Goal: Task Accomplishment & Management: Use online tool/utility

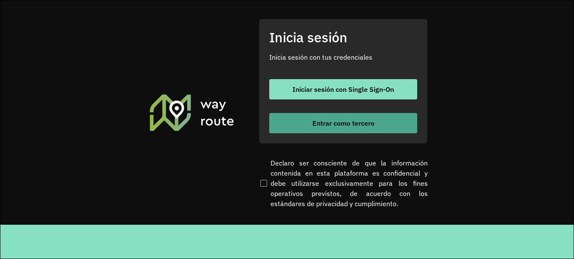
click at [324, 118] on button "Entrar como tercero" at bounding box center [343, 123] width 148 height 20
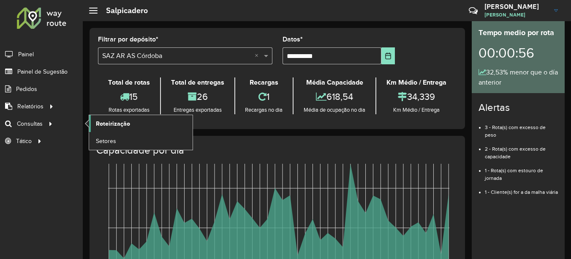
click at [111, 123] on span "Roteirização" at bounding box center [113, 123] width 34 height 9
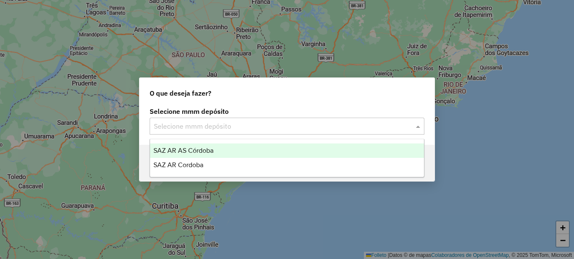
click at [221, 126] on input "text" at bounding box center [278, 126] width 249 height 10
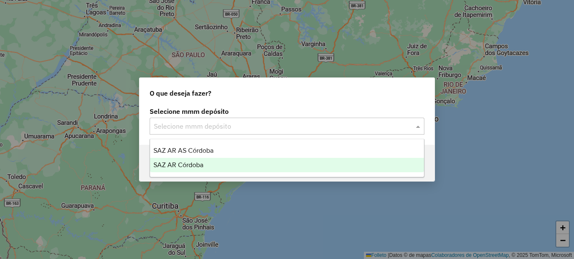
click at [193, 163] on span "SAZ AR Córdoba" at bounding box center [178, 164] width 50 height 7
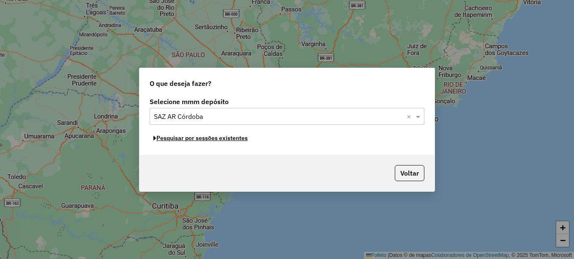
click at [219, 138] on font "Pesquisar por sessões existentes" at bounding box center [201, 138] width 91 height 8
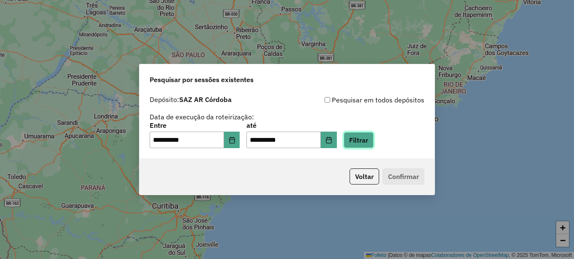
click at [372, 139] on button "Filtrar" at bounding box center [359, 140] width 30 height 16
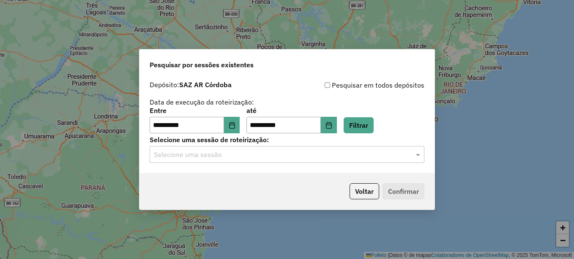
click at [243, 154] on input "text" at bounding box center [278, 155] width 249 height 10
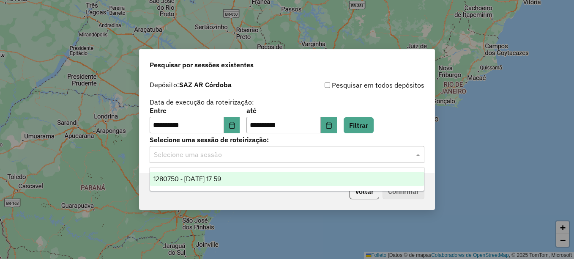
click at [214, 178] on span "1280750 - 23/09/2025 17:59" at bounding box center [187, 178] width 68 height 7
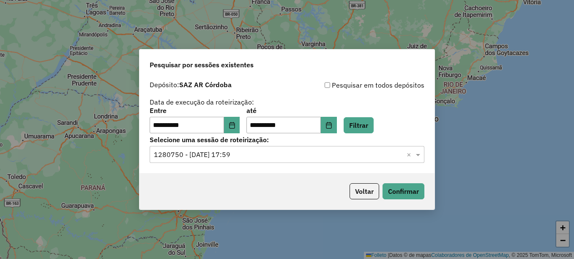
click at [406, 200] on div "Voltar Confirmar" at bounding box center [286, 191] width 295 height 36
click at [409, 193] on button "Confirmar" at bounding box center [404, 191] width 42 height 16
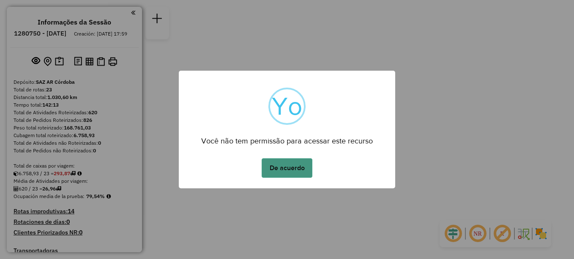
click at [283, 165] on button "De acuerdo" at bounding box center [287, 167] width 51 height 19
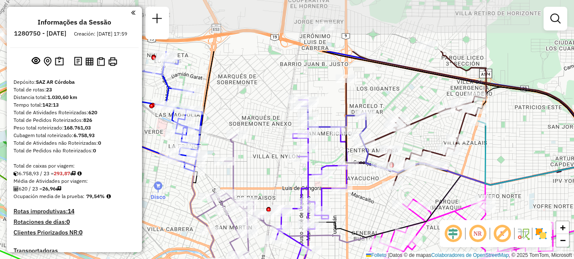
drag, startPoint x: 389, startPoint y: 137, endPoint x: 414, endPoint y: 183, distance: 52.4
click at [414, 183] on div "Janela de atendimento Grade de atendimento Capacidade Transportadoras Veículos …" at bounding box center [287, 129] width 574 height 259
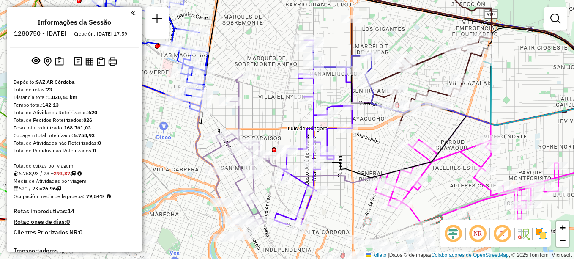
drag, startPoint x: 416, startPoint y: 175, endPoint x: 422, endPoint y: 114, distance: 60.7
click at [422, 114] on div "Janela de atendimento Grade de atendimento Capacidade Transportadoras Veículos …" at bounding box center [287, 129] width 574 height 259
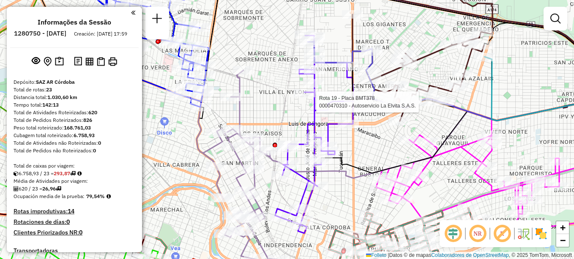
click at [550, 93] on div "Rota 19 - Placa BMT378 0000470310 - Autoservicio La Elvita S.A.S. Janela de ate…" at bounding box center [287, 129] width 574 height 259
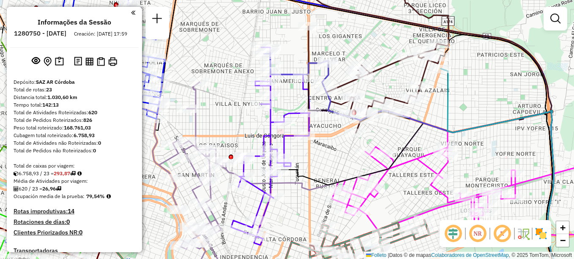
drag, startPoint x: 377, startPoint y: 118, endPoint x: 340, endPoint y: 125, distance: 38.0
click at [340, 125] on div "Janela de atendimento Grade de atendimento Capacidade Transportadoras Veículos …" at bounding box center [287, 129] width 574 height 259
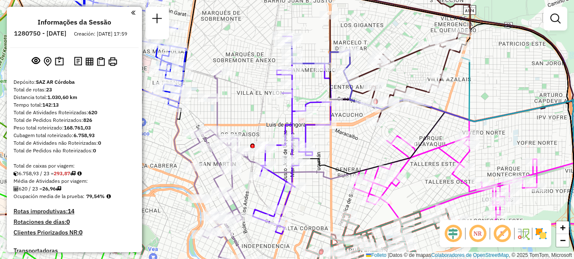
drag, startPoint x: 394, startPoint y: 140, endPoint x: 416, endPoint y: 126, distance: 26.6
click at [416, 126] on div "Janela de atendimento Grade de atendimento Capacidade Transportadoras Veículos …" at bounding box center [287, 129] width 574 height 259
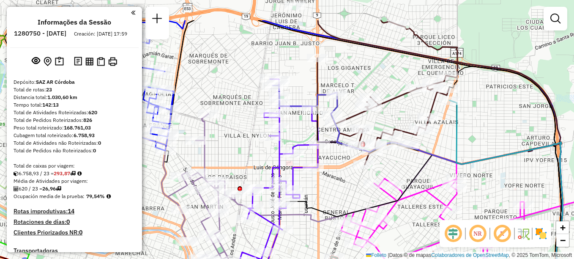
drag, startPoint x: 328, startPoint y: 155, endPoint x: 314, endPoint y: 205, distance: 52.7
click at [314, 205] on div "Janela de atendimento Grade de atendimento Capacidade Transportadoras Veículos …" at bounding box center [287, 129] width 574 height 259
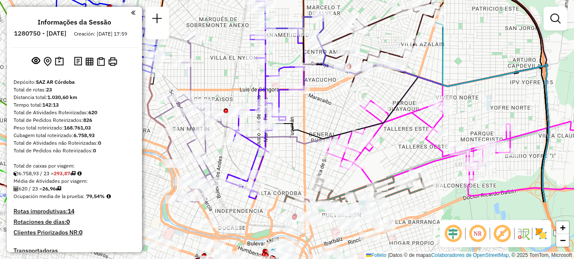
drag, startPoint x: 304, startPoint y: 226, endPoint x: 292, endPoint y: 160, distance: 67.4
click at [293, 155] on div "Janela de atendimento Grade de atendimento Capacidade Transportadoras Veículos …" at bounding box center [287, 129] width 574 height 259
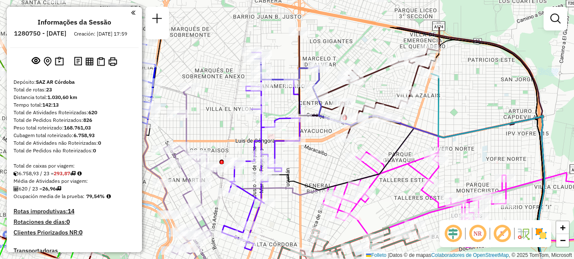
drag, startPoint x: 284, startPoint y: 148, endPoint x: 279, endPoint y: 200, distance: 53.0
click at [279, 200] on div "Janela de atendimento Grade de atendimento Capacidade Transportadoras Veículos …" at bounding box center [287, 129] width 574 height 259
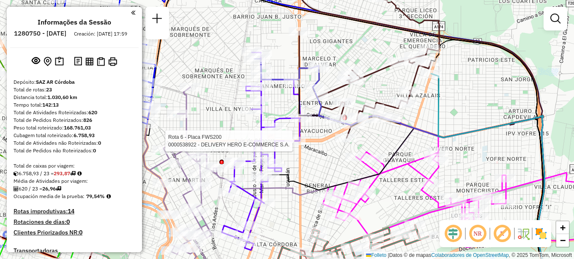
select select "**********"
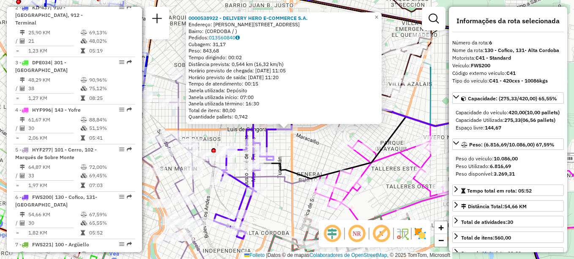
scroll to position [530, 0]
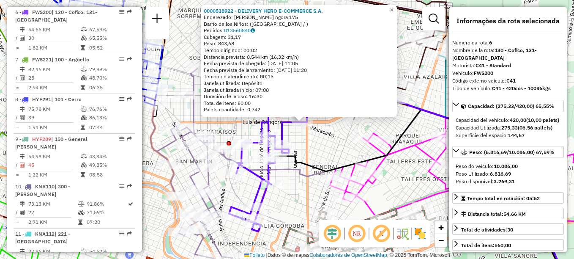
drag, startPoint x: 321, startPoint y: 160, endPoint x: 336, endPoint y: 153, distance: 17.4
click at [336, 153] on div "0000538922 - DELIVERY HERO E-COMMERCE S.A. Enderezado: Luis de G ngora 175 Barr…" at bounding box center [287, 129] width 574 height 259
click at [337, 153] on div "0000538922 - DELIVERY HERO E-COMMERCE S.A. Enderezado: Luis de G ngora 175 Barr…" at bounding box center [287, 129] width 574 height 259
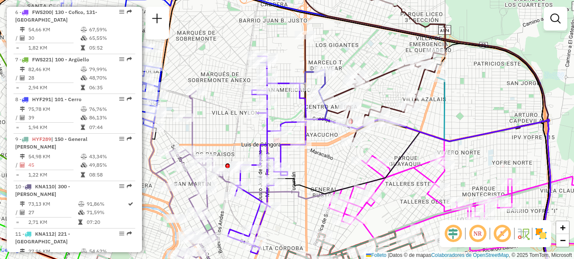
drag, startPoint x: 319, startPoint y: 137, endPoint x: 317, endPoint y: 160, distance: 22.9
click at [317, 160] on div "Janela de atendimento Grade de atendimento Capacidade Transportadoras Veículos …" at bounding box center [287, 129] width 574 height 259
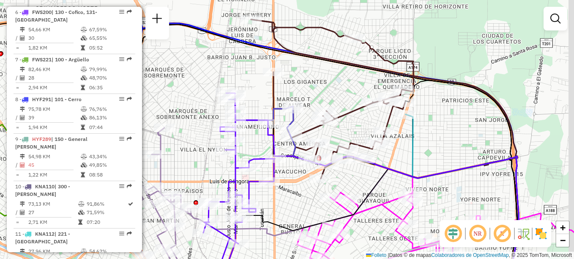
drag, startPoint x: 339, startPoint y: 169, endPoint x: 294, endPoint y: 191, distance: 49.7
click at [294, 193] on div "Janela de atendimento Grade de atendimento Capacidade Transportadoras Veículos …" at bounding box center [287, 129] width 574 height 259
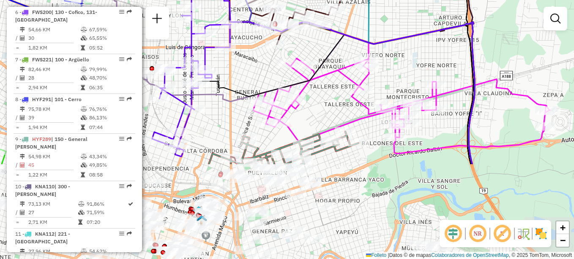
drag, startPoint x: 414, startPoint y: 156, endPoint x: 384, endPoint y: 40, distance: 119.6
click at [384, 40] on icon at bounding box center [349, 76] width 251 height 175
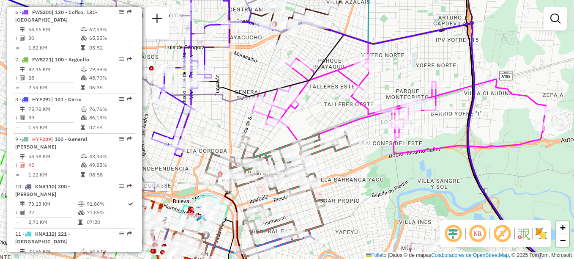
click at [272, 130] on div "Janela de atendimento Grade de atendimento Capacidade Transportadoras Veículos …" at bounding box center [287, 129] width 574 height 259
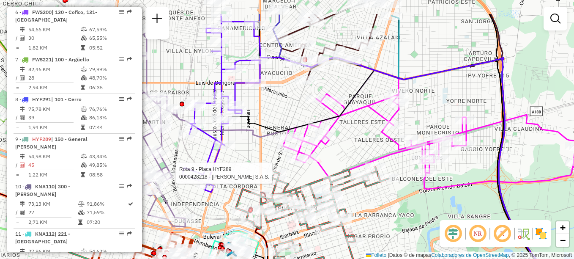
drag, startPoint x: 362, startPoint y: 146, endPoint x: 366, endPoint y: 165, distance: 19.5
click at [363, 170] on div "Rota 9 - Placa HYF289 0000428218 - Gustavo Yvanovich S.A.S. Janela de atendimen…" at bounding box center [287, 129] width 574 height 259
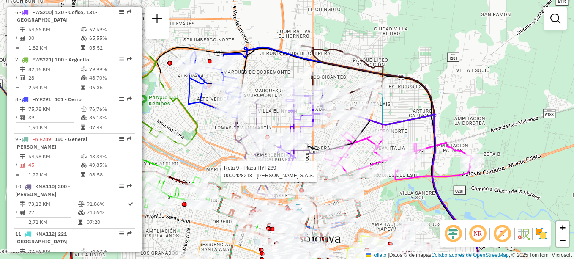
click at [483, 117] on div "Rota 9 - Placa HYF289 0000428218 - Gustavo Yvanovich S.A.S. Janela de atendimen…" at bounding box center [287, 129] width 574 height 259
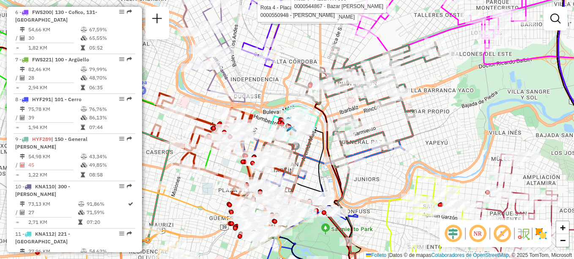
drag, startPoint x: 303, startPoint y: 141, endPoint x: 325, endPoint y: 158, distance: 27.8
click at [323, 158] on icon at bounding box center [345, 212] width 95 height 177
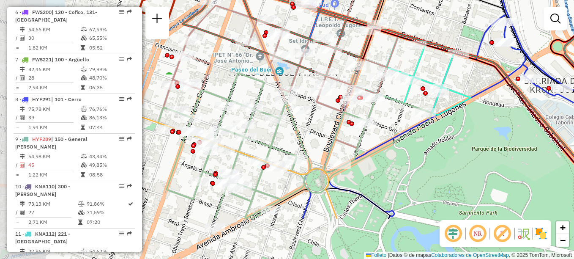
drag, startPoint x: 314, startPoint y: 199, endPoint x: 423, endPoint y: 136, distance: 125.6
click at [423, 136] on div "Rota 4 - Placa HYF996 0000411781 - Ardiles Luis Antonio Rota 4 - Placa HYF996 0…" at bounding box center [287, 129] width 574 height 259
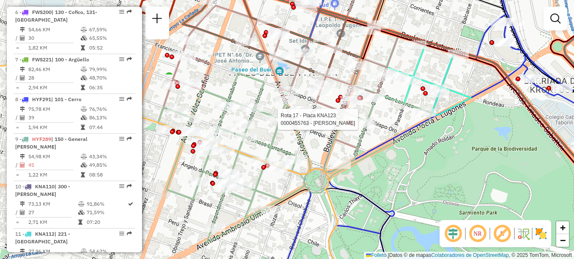
select select "**********"
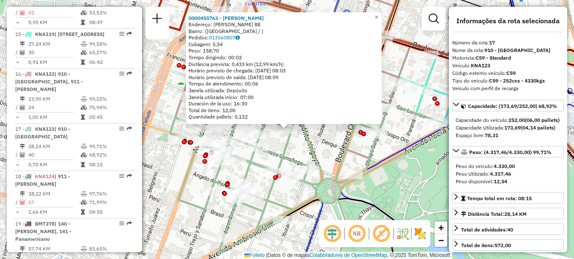
scroll to position [998, 0]
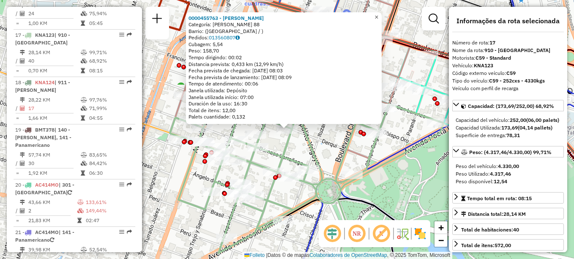
click at [378, 16] on span "×" at bounding box center [376, 17] width 4 height 7
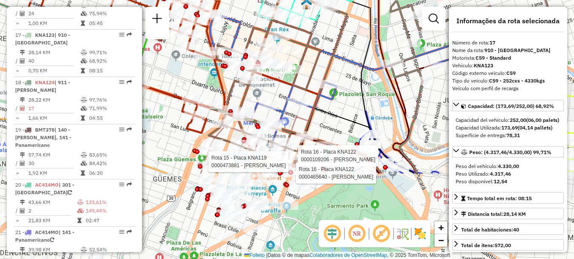
drag, startPoint x: 339, startPoint y: 132, endPoint x: 348, endPoint y: 53, distance: 79.6
click at [348, 53] on div "Rota 16 - Placa KNA122 0000109206 - BLANCH BENJAMIN LUIS Rota 16 - Placa KNA122…" at bounding box center [287, 129] width 574 height 259
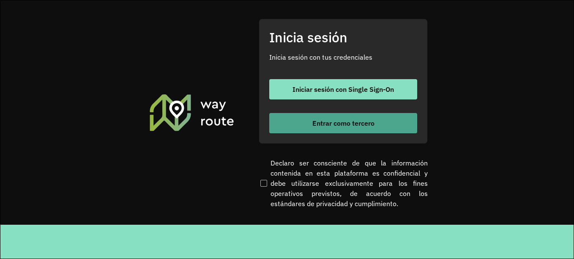
click at [318, 122] on font "Entrar como tercero" at bounding box center [343, 123] width 62 height 8
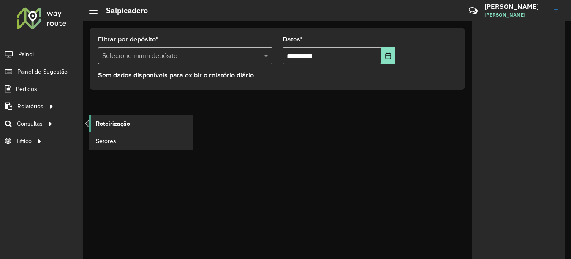
click at [121, 120] on span "Roteirização" at bounding box center [113, 123] width 34 height 9
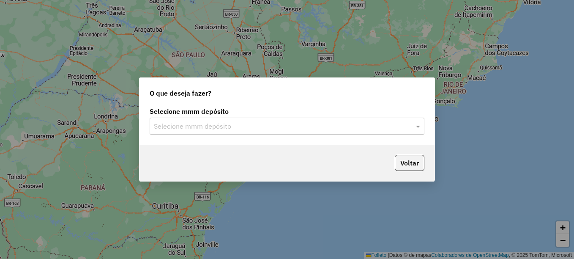
click at [197, 135] on div "Selecione mmm depósito Selecione mmm depósito" at bounding box center [286, 125] width 295 height 40
click at [208, 127] on input "text" at bounding box center [278, 126] width 249 height 10
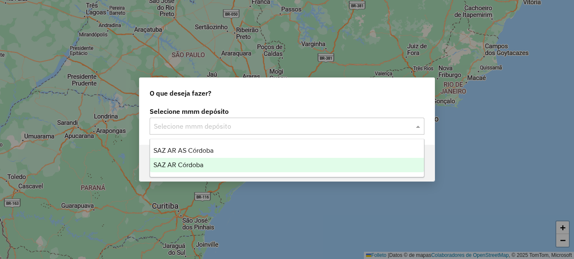
click at [191, 160] on div "SAZ AR Córdoba" at bounding box center [287, 165] width 274 height 14
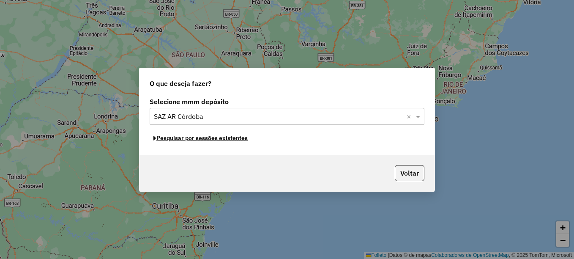
click at [229, 139] on font "Pesquisar por sessões existentes" at bounding box center [201, 138] width 91 height 8
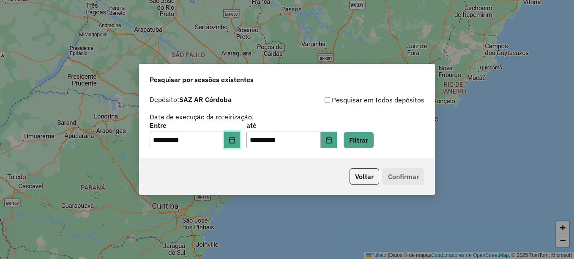
click at [235, 139] on icon "Elija la fecha" at bounding box center [232, 140] width 7 height 7
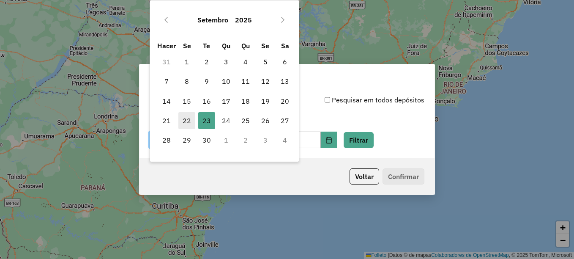
click at [193, 121] on span "22" at bounding box center [186, 120] width 17 height 17
type input "**********"
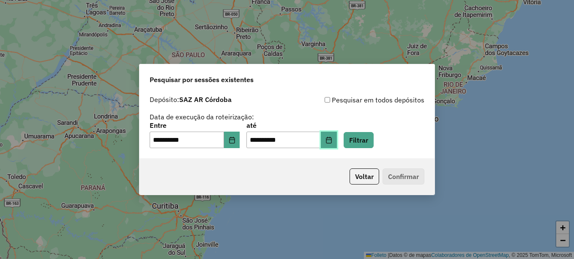
click at [332, 141] on icon "Elija la fecha" at bounding box center [328, 140] width 7 height 7
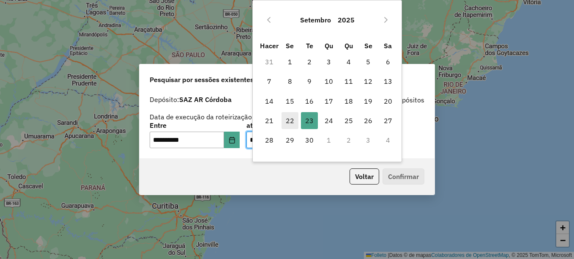
click at [290, 120] on font "22" at bounding box center [290, 120] width 8 height 10
type input "**********"
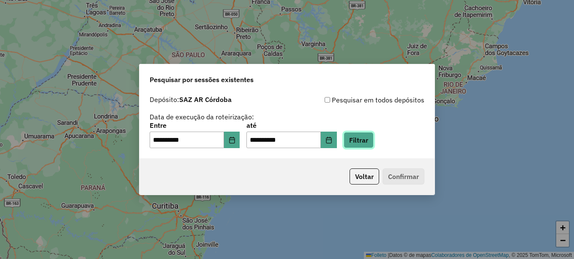
click at [368, 138] on button "Filtrar" at bounding box center [359, 140] width 30 height 16
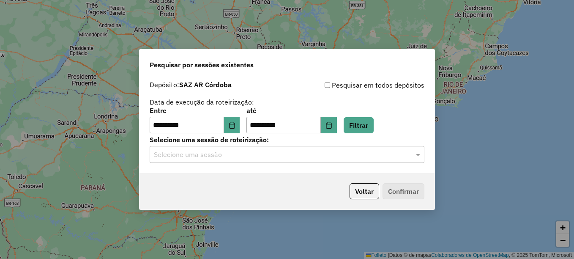
click at [250, 155] on input "text" at bounding box center [278, 155] width 249 height 10
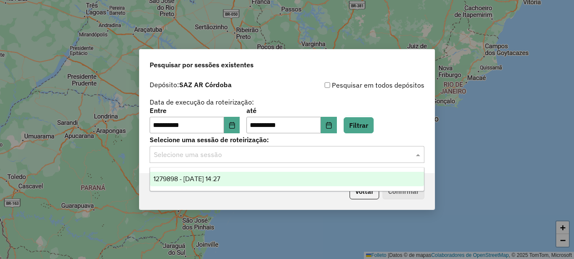
click at [220, 178] on span "1279898 - 22/09/2025 14:27" at bounding box center [186, 178] width 67 height 7
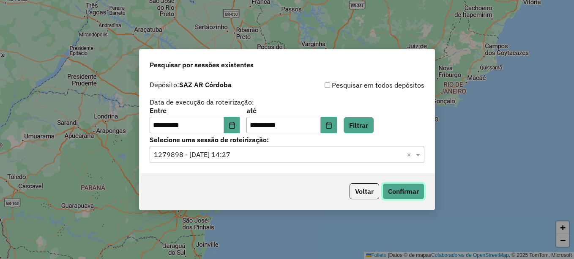
click at [399, 190] on button "Confirmar" at bounding box center [404, 191] width 42 height 16
click at [237, 120] on button "Elija la fecha" at bounding box center [232, 125] width 16 height 17
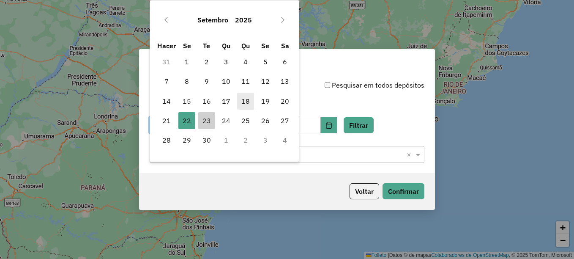
click at [247, 101] on font "18" at bounding box center [245, 101] width 8 height 10
type input "**********"
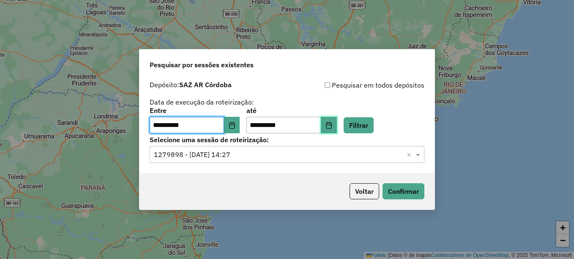
click at [332, 122] on icon "Elija la fecha" at bounding box center [328, 125] width 7 height 7
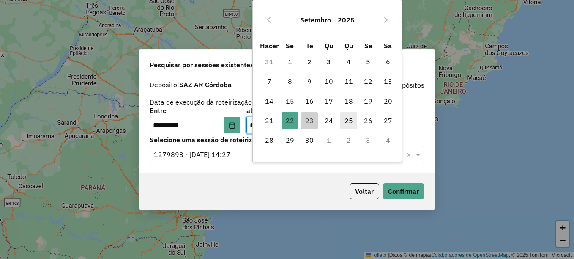
click at [340, 124] on span "25" at bounding box center [348, 120] width 17 height 17
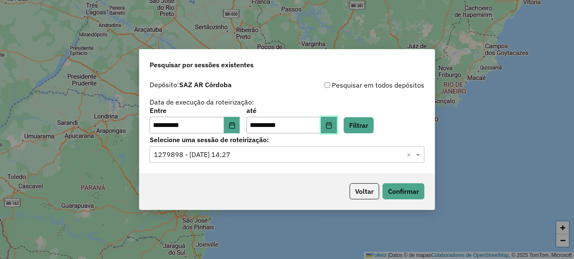
click at [332, 127] on icon "Elija la fecha" at bounding box center [328, 125] width 7 height 7
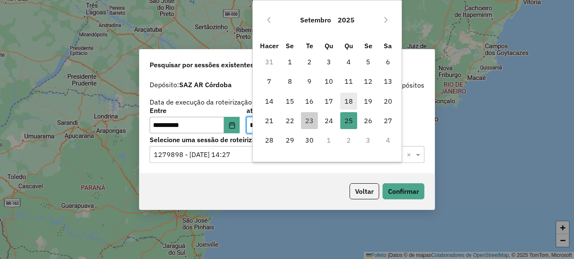
click at [351, 102] on font "18" at bounding box center [348, 101] width 8 height 10
type input "**********"
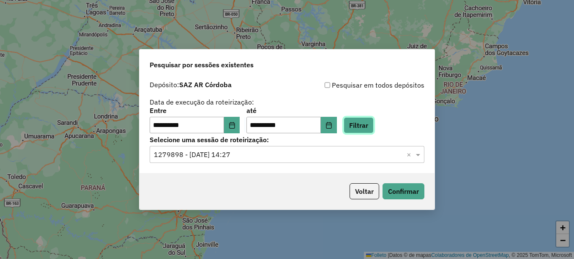
click at [374, 123] on button "Filtrar" at bounding box center [359, 125] width 30 height 16
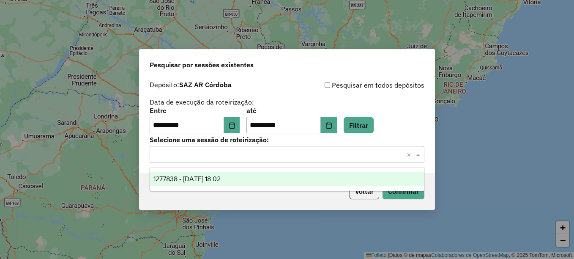
click at [241, 154] on input "text" at bounding box center [278, 155] width 249 height 10
click at [221, 175] on span "1277838 - 18/09/2025 18:02" at bounding box center [186, 178] width 67 height 7
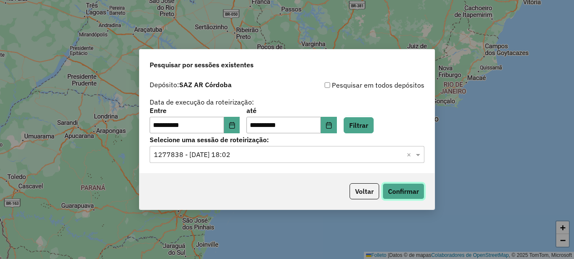
click at [413, 192] on button "Confirmar" at bounding box center [404, 191] width 42 height 16
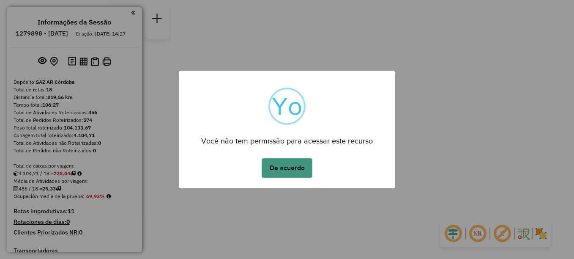
click at [295, 161] on button "De acuerdo" at bounding box center [287, 167] width 51 height 19
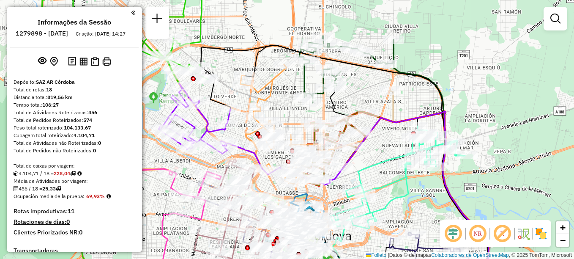
click at [381, 46] on div "Janela de atendimento Grade de atendimento Capacidade Transportadoras Veículos …" at bounding box center [287, 129] width 574 height 259
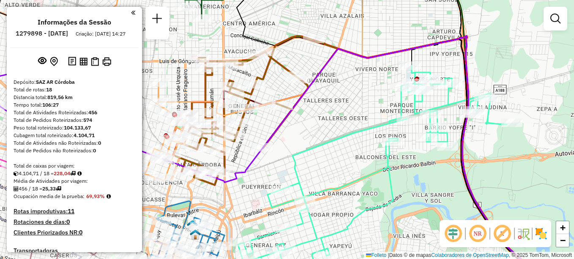
drag, startPoint x: 470, startPoint y: 147, endPoint x: 369, endPoint y: 139, distance: 100.5
click at [369, 139] on div "Janela de atendimento Grade de atendimento Capacidade Transportadoras Veículos …" at bounding box center [287, 129] width 574 height 259
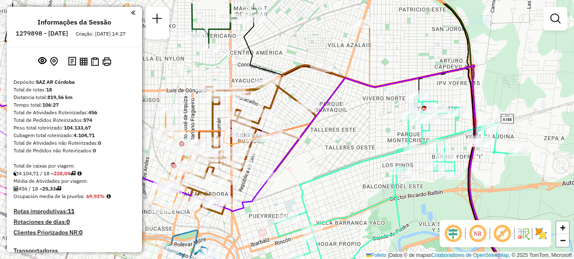
drag, startPoint x: 369, startPoint y: 139, endPoint x: 377, endPoint y: 169, distance: 30.0
click at [377, 169] on div "Janela de atendimento Grade de atendimento Capacidade Transportadoras Veículos …" at bounding box center [287, 129] width 574 height 259
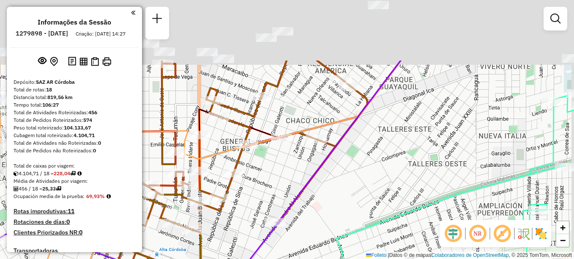
drag, startPoint x: 252, startPoint y: 105, endPoint x: 205, endPoint y: 191, distance: 98.6
click at [205, 191] on icon at bounding box center [231, 178] width 273 height 237
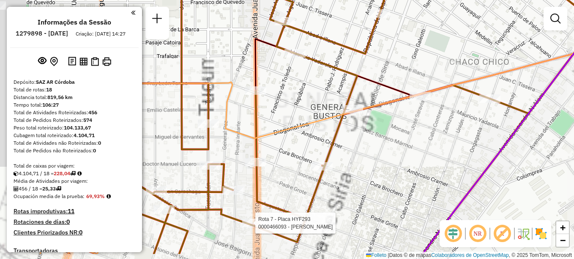
drag, startPoint x: 212, startPoint y: 177, endPoint x: 310, endPoint y: 146, distance: 102.9
click at [310, 146] on div "Rota 7 - Placa HYF293 0000466093 - Linares Cristian Fabian Janela de atendiment…" at bounding box center [287, 129] width 574 height 259
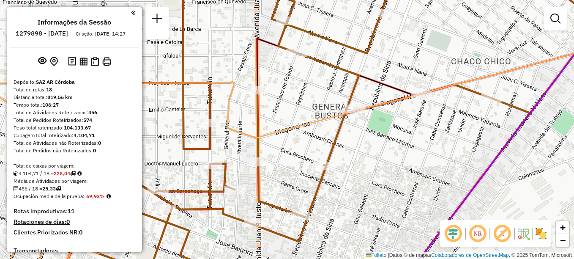
drag, startPoint x: 279, startPoint y: 246, endPoint x: 274, endPoint y: 180, distance: 65.3
click at [274, 180] on div "Janela de atendimento Grade de atendimento Capacidade Transportadoras Veículos …" at bounding box center [287, 129] width 574 height 259
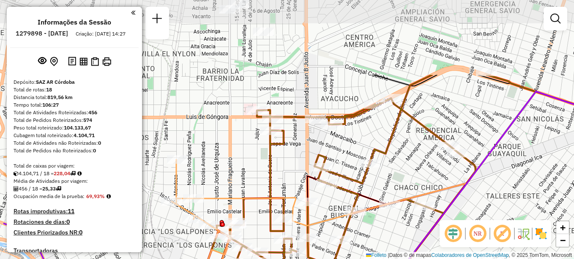
drag, startPoint x: 239, startPoint y: 63, endPoint x: 310, endPoint y: 151, distance: 113.0
click at [306, 157] on div "Janela de atendimento Grade de atendimento Capacidade Transportadoras Veículos …" at bounding box center [287, 129] width 574 height 259
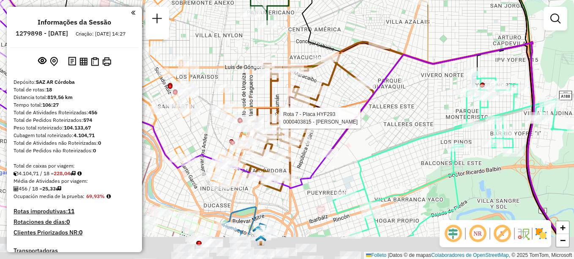
drag, startPoint x: 281, startPoint y: 171, endPoint x: 268, endPoint y: 118, distance: 54.4
click at [268, 118] on div at bounding box center [277, 118] width 21 height 8
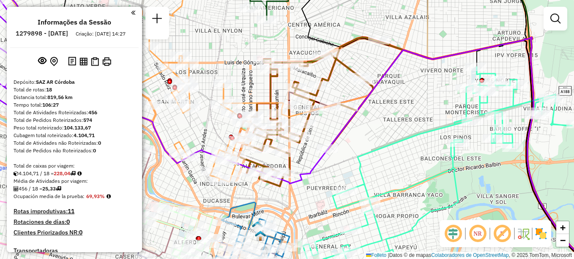
click at [238, 191] on div "Janela de atendimento Grade de atendimento Capacidade Transportadoras Veículos …" at bounding box center [287, 129] width 574 height 259
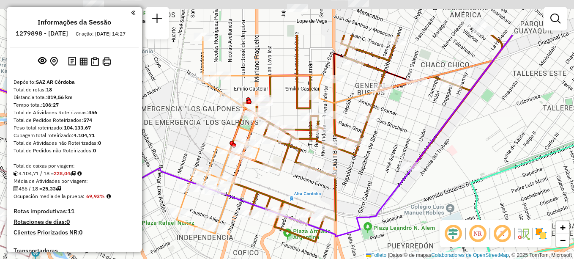
drag, startPoint x: 306, startPoint y: 188, endPoint x: 310, endPoint y: 246, distance: 58.5
click at [310, 246] on div "Janela de atendimento Grade de atendimento Capacidade Transportadoras Veículos …" at bounding box center [287, 129] width 574 height 259
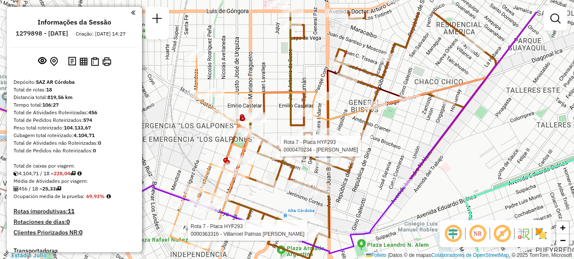
drag, startPoint x: 274, startPoint y: 166, endPoint x: 292, endPoint y: 232, distance: 68.3
click at [292, 232] on div "Rota 7 - Placa HYF293 0000363316 - Villarroel Palmas Marianella Hedith Rota 7 -…" at bounding box center [287, 129] width 574 height 259
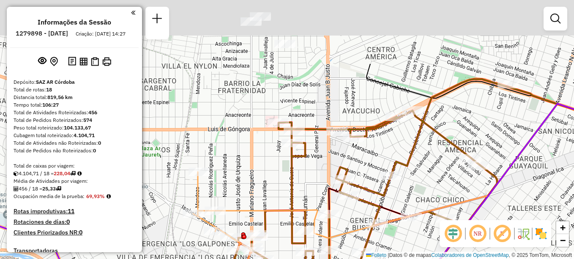
drag, startPoint x: 283, startPoint y: 194, endPoint x: 285, endPoint y: 229, distance: 34.7
click at [285, 229] on div "Rota 7 - Placa HYF293 0000363316 - Villarroel Palmas Marianella Hedith Janela d…" at bounding box center [287, 129] width 574 height 259
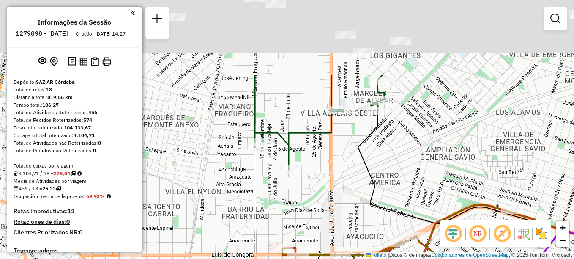
drag, startPoint x: 284, startPoint y: 153, endPoint x: 295, endPoint y: 209, distance: 57.2
click at [291, 208] on div "Rota 7 - Placa HYF293 0000363316 - Villarroel Palmas Marianella Hedith Janela d…" at bounding box center [287, 129] width 574 height 259
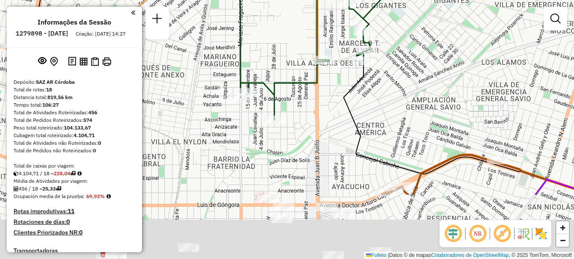
drag, startPoint x: 271, startPoint y: 152, endPoint x: 265, endPoint y: 77, distance: 75.9
click at [265, 77] on div "Rota 7 - Placa HYF293 0000363316 - Villarroel Palmas Marianella Hedith Rota 4 -…" at bounding box center [287, 129] width 574 height 259
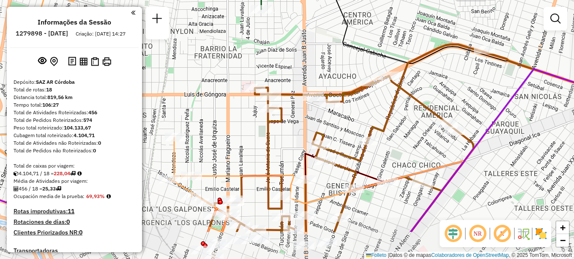
drag, startPoint x: 258, startPoint y: 206, endPoint x: 249, endPoint y: 153, distance: 53.5
click at [249, 153] on div "Rota 7 - Placa HYF293 0000363316 - Villarroel Palmas Marianella Hedith Janela d…" at bounding box center [287, 129] width 574 height 259
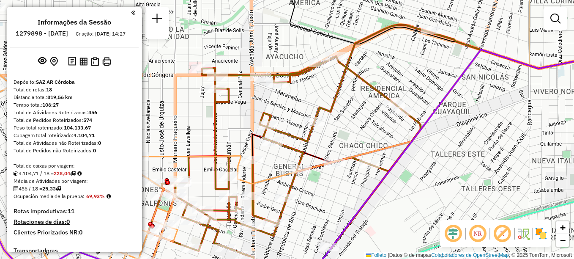
drag, startPoint x: 277, startPoint y: 178, endPoint x: 220, endPoint y: 158, distance: 60.6
click at [220, 158] on icon at bounding box center [359, 116] width 440 height 134
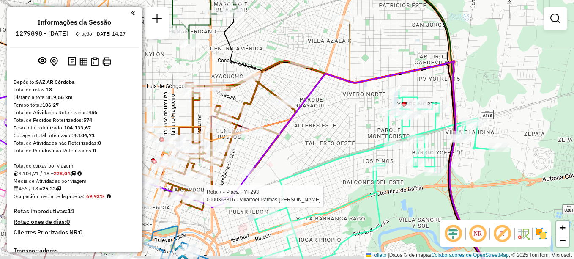
drag, startPoint x: 370, startPoint y: 152, endPoint x: 329, endPoint y: 136, distance: 44.0
click at [329, 136] on div "Rota 7 - Placa HYF293 0000363316 - Villarroel Palmas Marianella Hedith Janela d…" at bounding box center [287, 129] width 574 height 259
click at [291, 161] on div "Rota 7 - Placa HYF293 0000363316 - Villarroel Palmas Marianella Hedith Janela d…" at bounding box center [287, 129] width 574 height 259
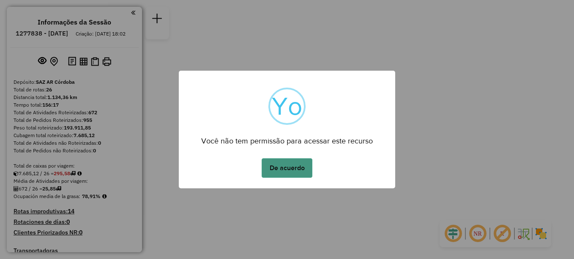
click at [287, 164] on button "De acuerdo" at bounding box center [287, 167] width 51 height 19
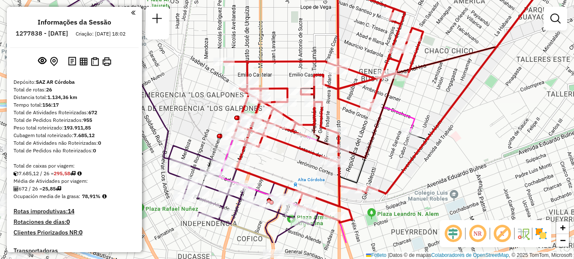
drag, startPoint x: 359, startPoint y: 47, endPoint x: 456, endPoint y: 5, distance: 106.2
click at [456, 5] on div "Janela de atendimento Grade de atendimento Capacidade Transportadoras Veículos …" at bounding box center [287, 129] width 574 height 259
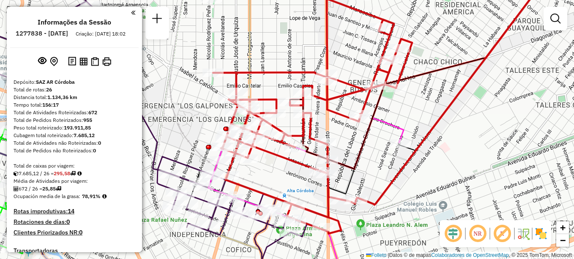
drag, startPoint x: 486, startPoint y: 109, endPoint x: 483, endPoint y: 114, distance: 5.2
click at [483, 114] on div "Janela de atendimento Grade de atendimento Capacidade Transportadoras Veículos …" at bounding box center [287, 129] width 574 height 259
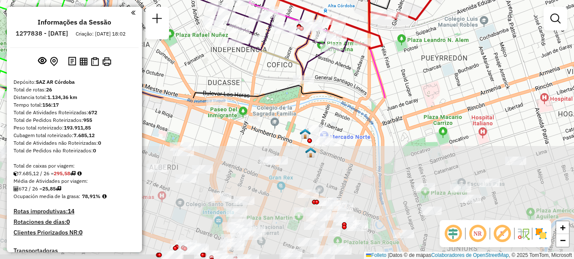
drag, startPoint x: 294, startPoint y: 104, endPoint x: 301, endPoint y: -34, distance: 138.4
click at [301, 0] on html "Aguarde... Pop-up bloqueado! Seu navegador bloqueou automáticamente a abertura …" at bounding box center [287, 129] width 574 height 259
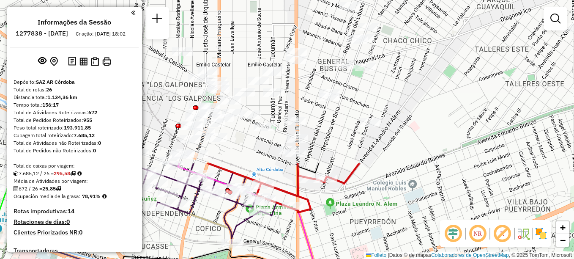
drag, startPoint x: 325, startPoint y: 91, endPoint x: 261, endPoint y: 279, distance: 198.5
click at [261, 258] on html "Aguarde... Pop-up bloqueado! Seu navegador bloqueou automáticamente a abertura …" at bounding box center [287, 129] width 574 height 259
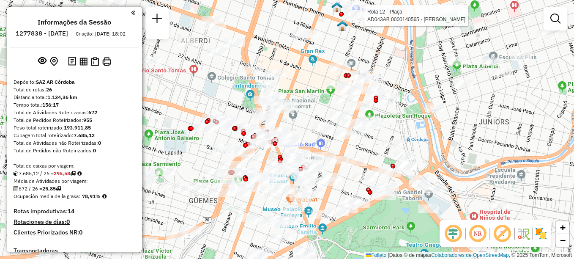
drag, startPoint x: 398, startPoint y: 114, endPoint x: 386, endPoint y: -44, distance: 158.5
click at [386, 0] on html "Aguarde... Pop-up bloqueado! Seu navegador bloqueou automáticamente a abertura …" at bounding box center [287, 129] width 574 height 259
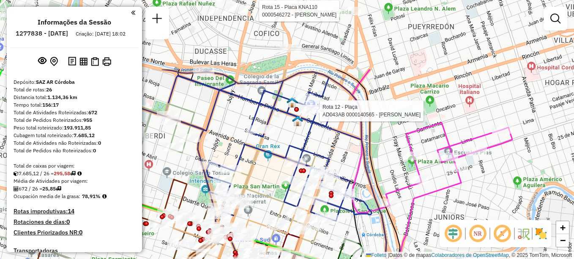
drag, startPoint x: 322, startPoint y: 236, endPoint x: 320, endPoint y: 214, distance: 22.5
click at [305, 258] on html "Aguarde... Pop-up bloqueado! Seu navegador bloqueou automáticamente a abertura …" at bounding box center [287, 129] width 574 height 259
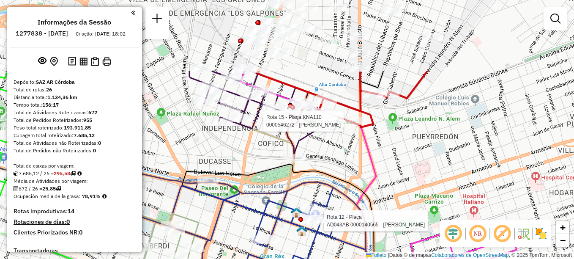
drag, startPoint x: 319, startPoint y: 200, endPoint x: 342, endPoint y: 256, distance: 61.1
click at [339, 257] on div "Rota 12 - Plaça AD043AB 0000140565 - [PERSON_NAME] 15 - Plaça KNA110 0000546272…" at bounding box center [287, 129] width 574 height 259
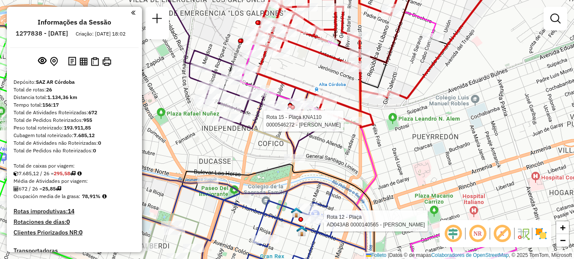
click at [409, 163] on div "Rota 12 - Plaça AD043AB 0000140565 - [PERSON_NAME] 15 - Plaça KNA110 0000546272…" at bounding box center [287, 129] width 574 height 259
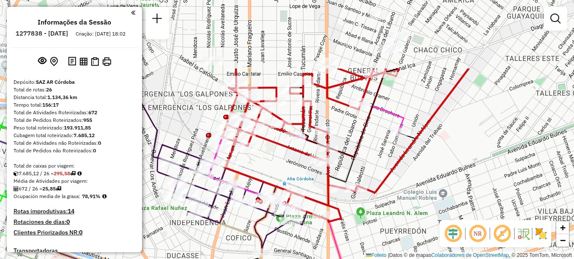
drag, startPoint x: 390, startPoint y: 178, endPoint x: 373, endPoint y: 249, distance: 73.0
click at [373, 249] on div "Janela de atendimento Grade de atendimento Capacidade Transportadoras Veículos …" at bounding box center [287, 129] width 574 height 259
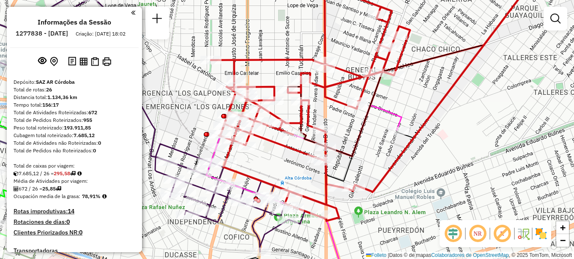
click at [371, 248] on div "Janela de atendimento Grade de atendimento Capacidade Transportadoras Veículos …" at bounding box center [287, 129] width 574 height 259
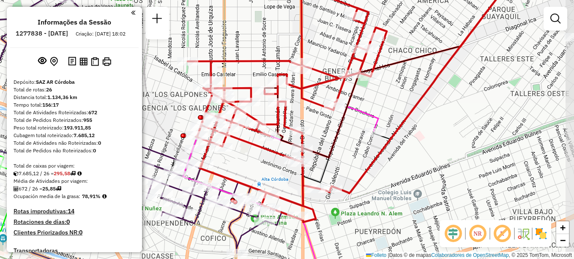
drag, startPoint x: 415, startPoint y: 116, endPoint x: 401, endPoint y: 97, distance: 23.8
click at [401, 97] on div "Janela de atendimento Grade de atendimento Capacidade Transportadoras Veículos …" at bounding box center [287, 129] width 574 height 259
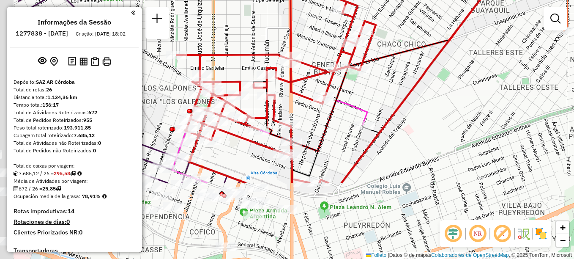
drag, startPoint x: 335, startPoint y: 115, endPoint x: 351, endPoint y: 91, distance: 29.1
click at [354, 91] on div "Janela de atendimento Grade de atendimento Capacidade Transportadoras Veículos …" at bounding box center [287, 129] width 574 height 259
